Goal: Transaction & Acquisition: Obtain resource

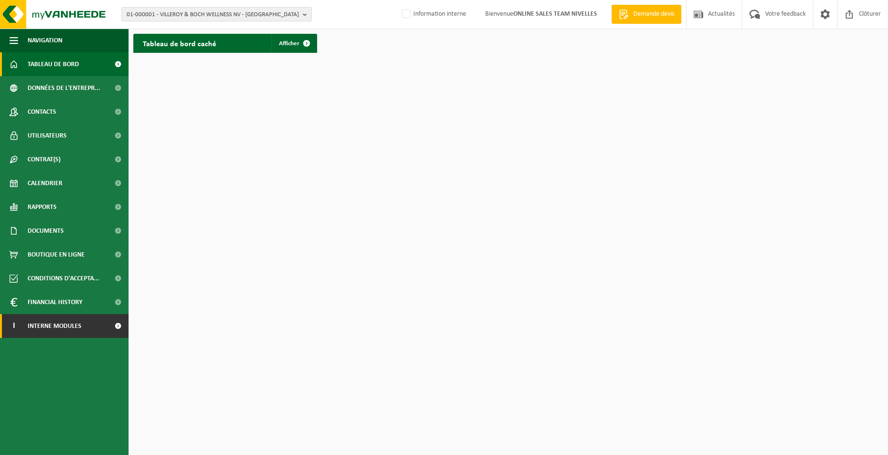
click at [99, 324] on link "I Interne modules" at bounding box center [64, 326] width 129 height 24
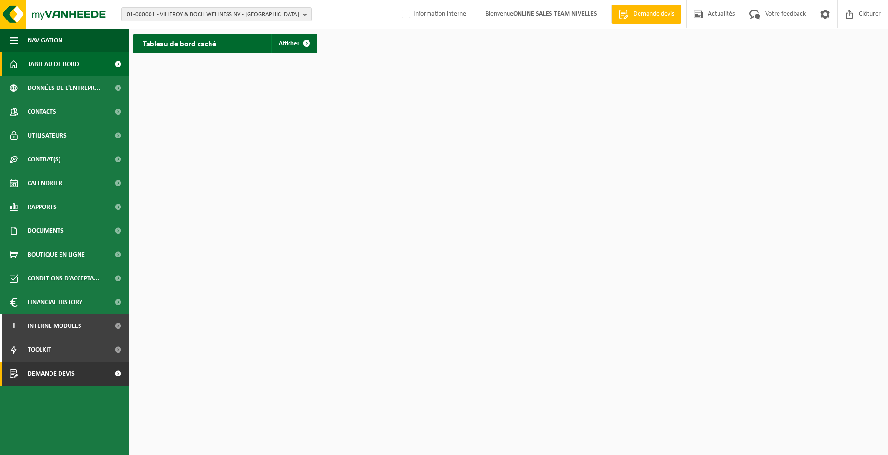
click at [92, 369] on link "Demande devis" at bounding box center [64, 374] width 129 height 24
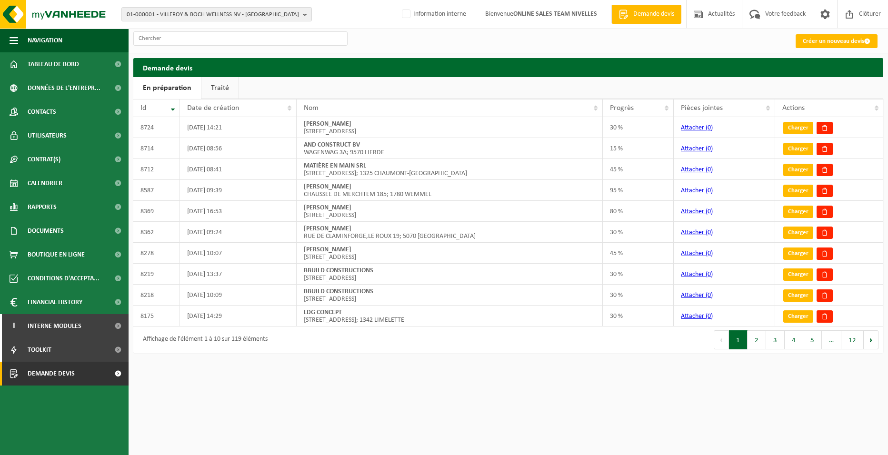
click at [800, 41] on link "Créer un nouveau devis" at bounding box center [837, 41] width 82 height 14
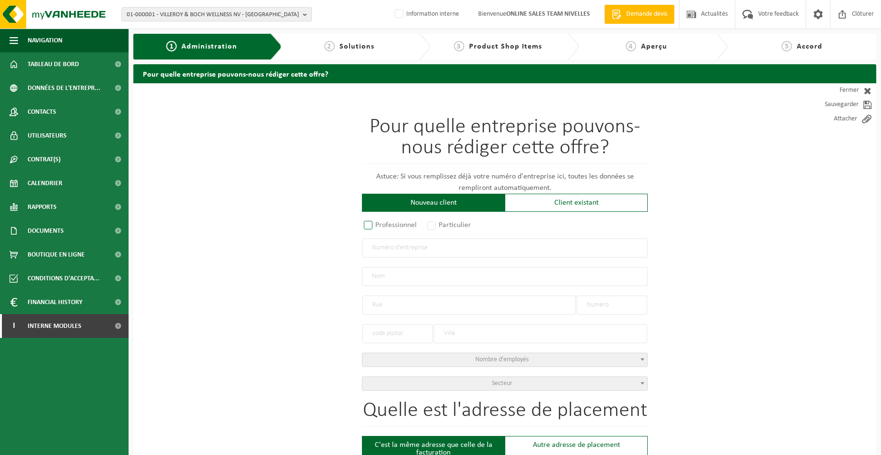
click at [412, 227] on label "Professionnel" at bounding box center [391, 225] width 58 height 13
click at [384, 227] on input "Professionnel" at bounding box center [381, 226] width 6 height 6
radio input "true"
click at [415, 257] on div "Pour quelle entreprise pouvons-nous rédiger cette offre? Astuce: Si vous rempli…" at bounding box center [505, 254] width 286 height 274
click at [418, 245] on input "text" at bounding box center [505, 248] width 286 height 19
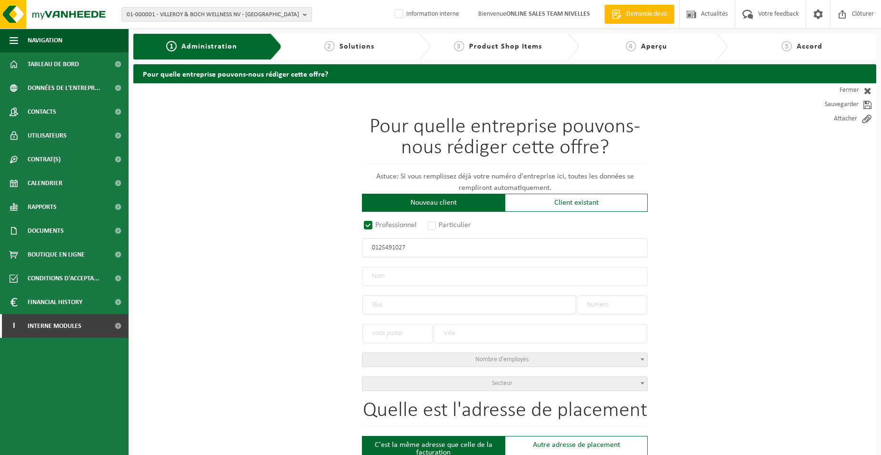
click at [374, 250] on input "0125491027" at bounding box center [505, 248] width 286 height 19
type input "125491027"
